Goal: Task Accomplishment & Management: Use online tool/utility

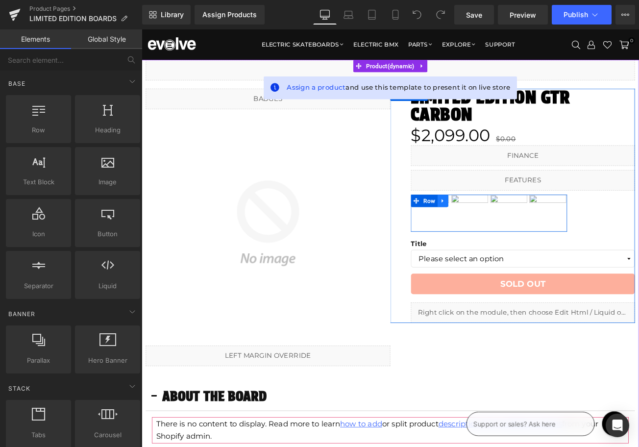
click at [502, 230] on icon at bounding box center [500, 233] width 7 height 7
click at [500, 230] on icon at bounding box center [500, 233] width 7 height 7
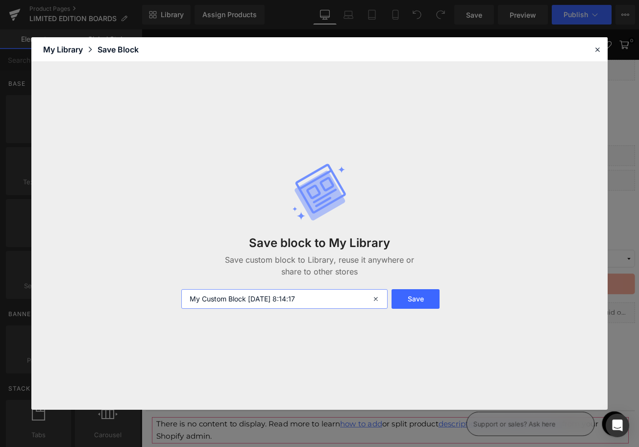
click at [234, 299] on input "My Custom Block [DATE] 8:14:17" at bounding box center [284, 299] width 206 height 20
type input "SPECS ROW IMAGES"
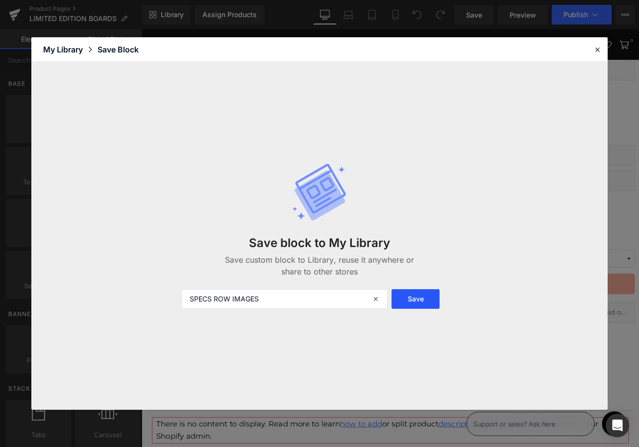
click at [410, 302] on button "Save" at bounding box center [415, 299] width 48 height 20
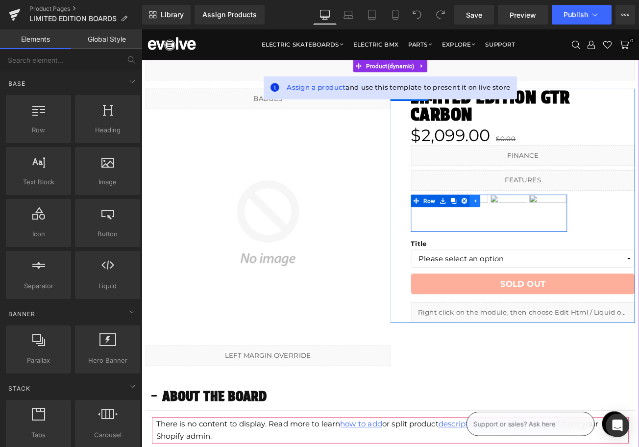
click at [539, 232] on icon at bounding box center [539, 234] width 2 height 4
click at [500, 230] on icon at bounding box center [500, 233] width 7 height 7
click at [527, 230] on icon at bounding box center [526, 233] width 7 height 7
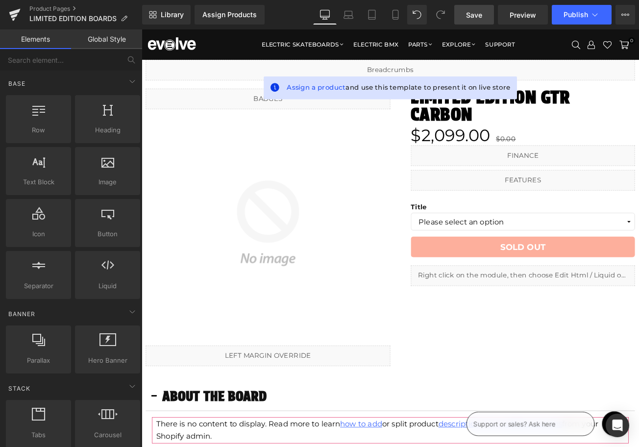
click at [477, 15] on span "Save" at bounding box center [474, 15] width 16 height 10
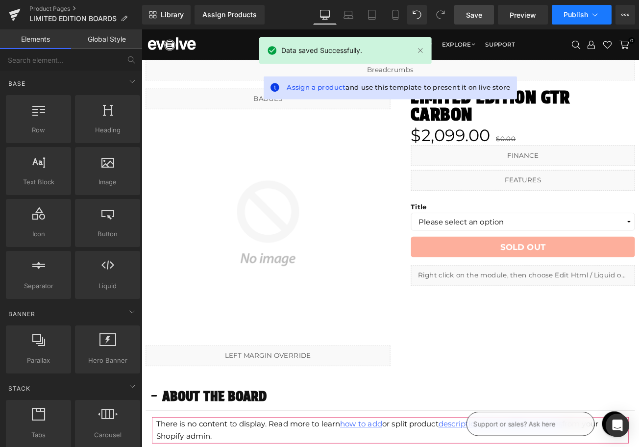
click at [573, 14] on span "Publish" at bounding box center [575, 15] width 24 height 8
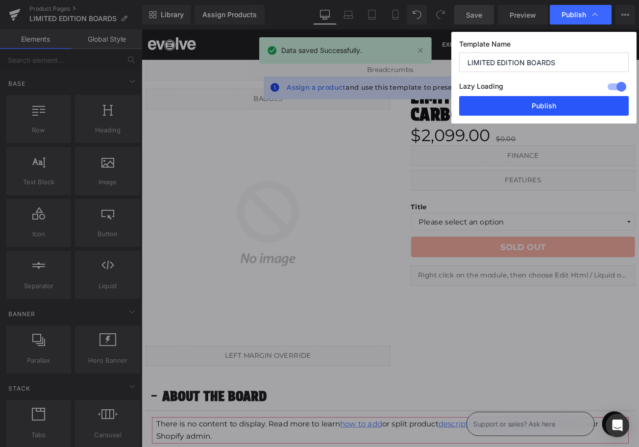
click at [548, 106] on button "Publish" at bounding box center [543, 106] width 169 height 20
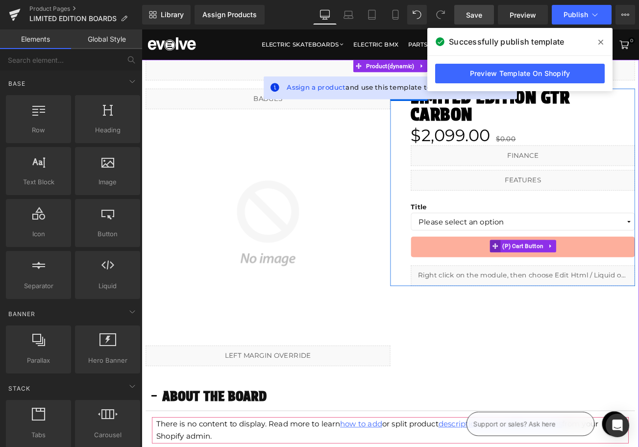
click at [568, 280] on span at bounding box center [562, 287] width 13 height 15
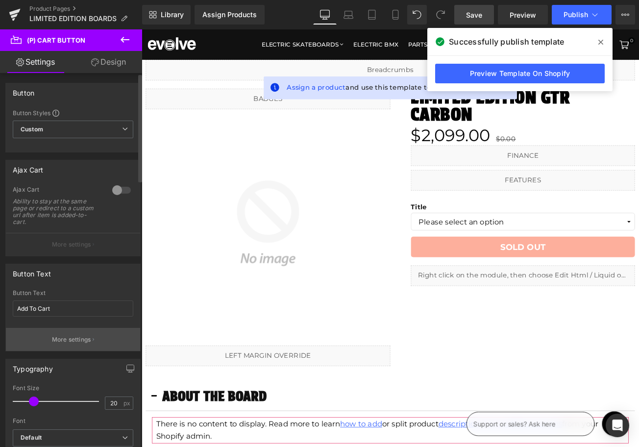
click at [57, 340] on p "More settings" at bounding box center [71, 339] width 39 height 9
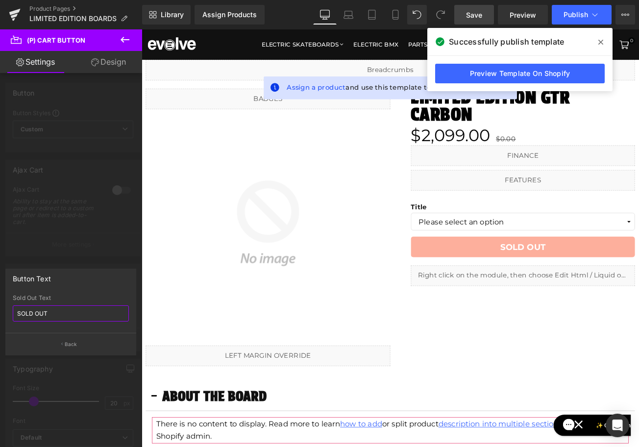
click at [43, 312] on input "SOLD OUT" at bounding box center [71, 313] width 116 height 16
type input "COMING SOON"
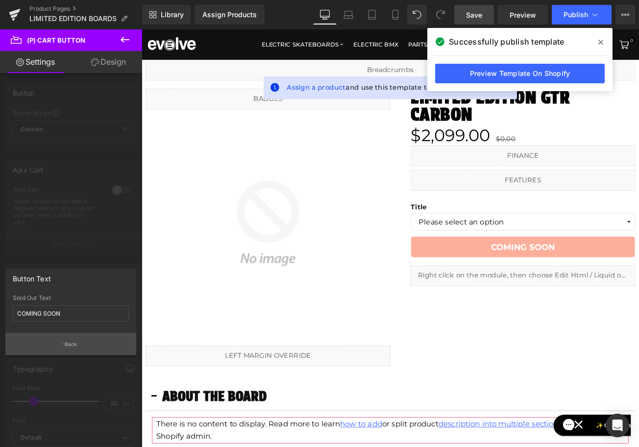
click at [54, 342] on button "Back" at bounding box center [70, 344] width 131 height 22
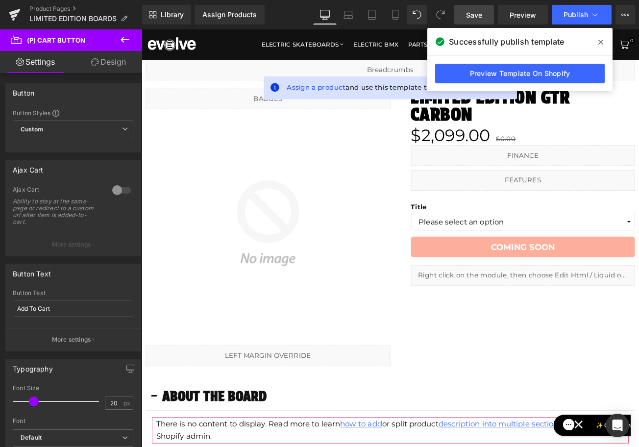
click at [479, 10] on span "Save" at bounding box center [474, 15] width 16 height 10
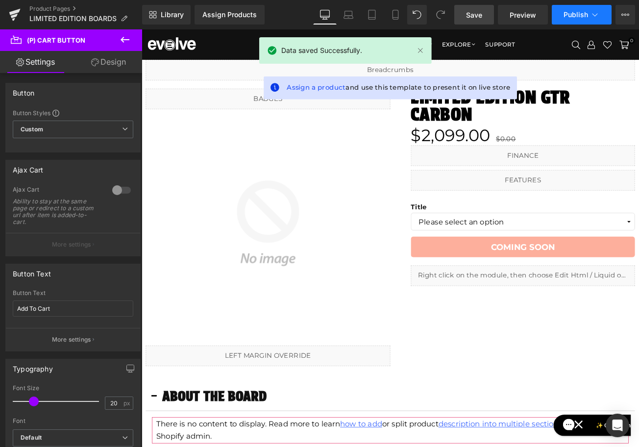
click at [580, 12] on span "Publish" at bounding box center [575, 15] width 24 height 8
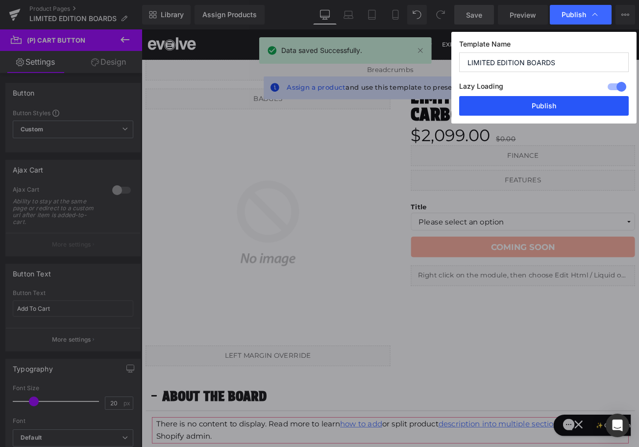
click at [566, 103] on button "Publish" at bounding box center [543, 106] width 169 height 20
